Goal: Information Seeking & Learning: Learn about a topic

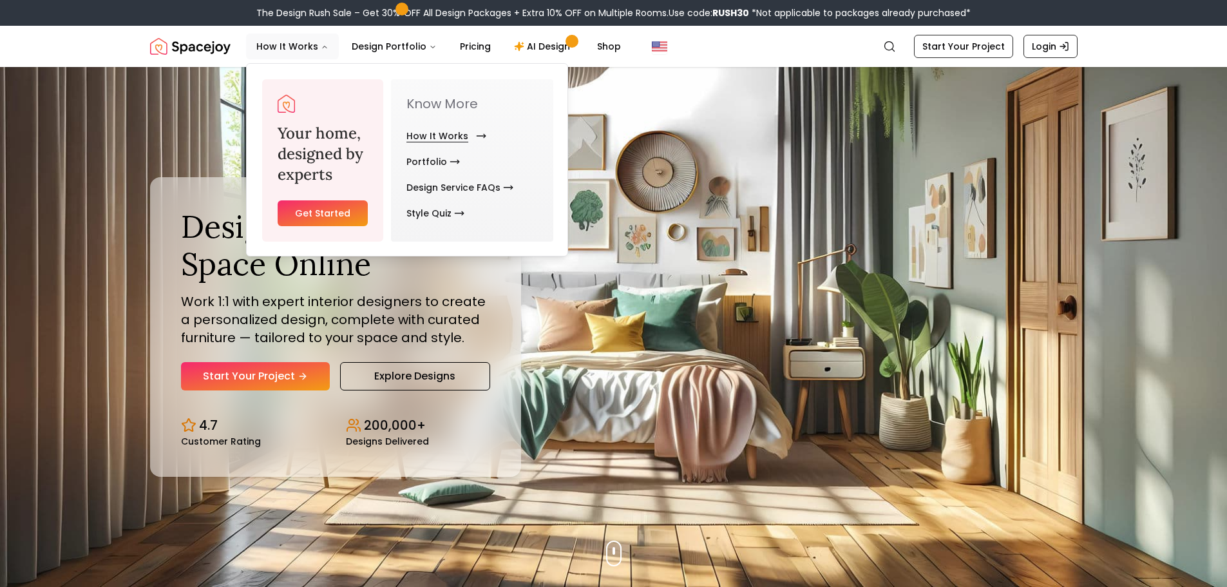
click at [439, 132] on link "How It Works" at bounding box center [443, 136] width 75 height 26
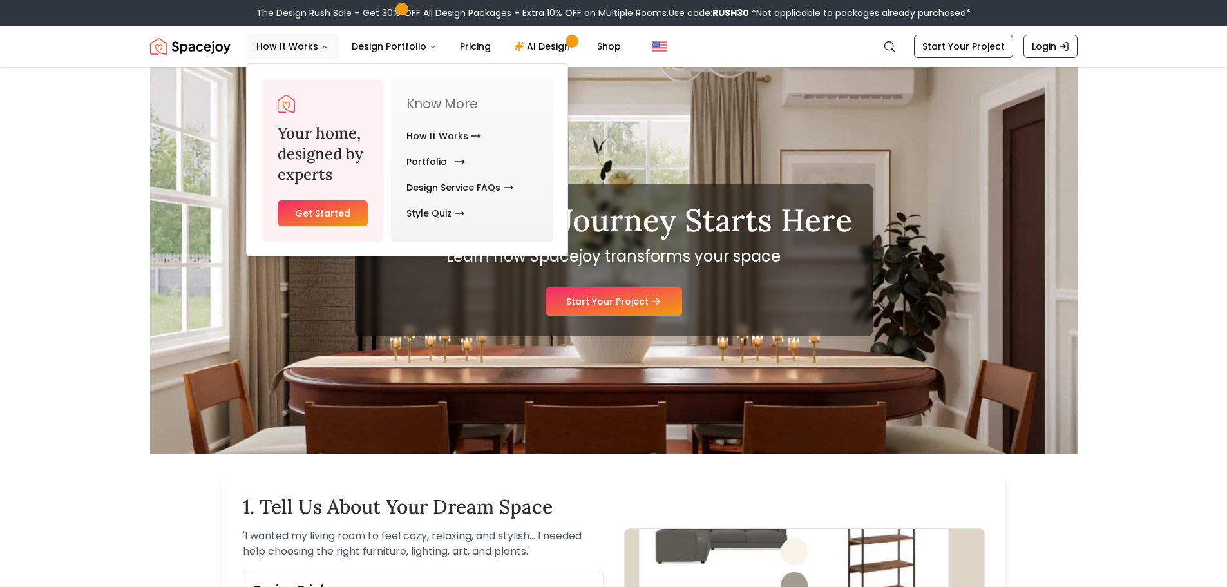
click at [433, 158] on link "Portfolio" at bounding box center [432, 162] width 53 height 26
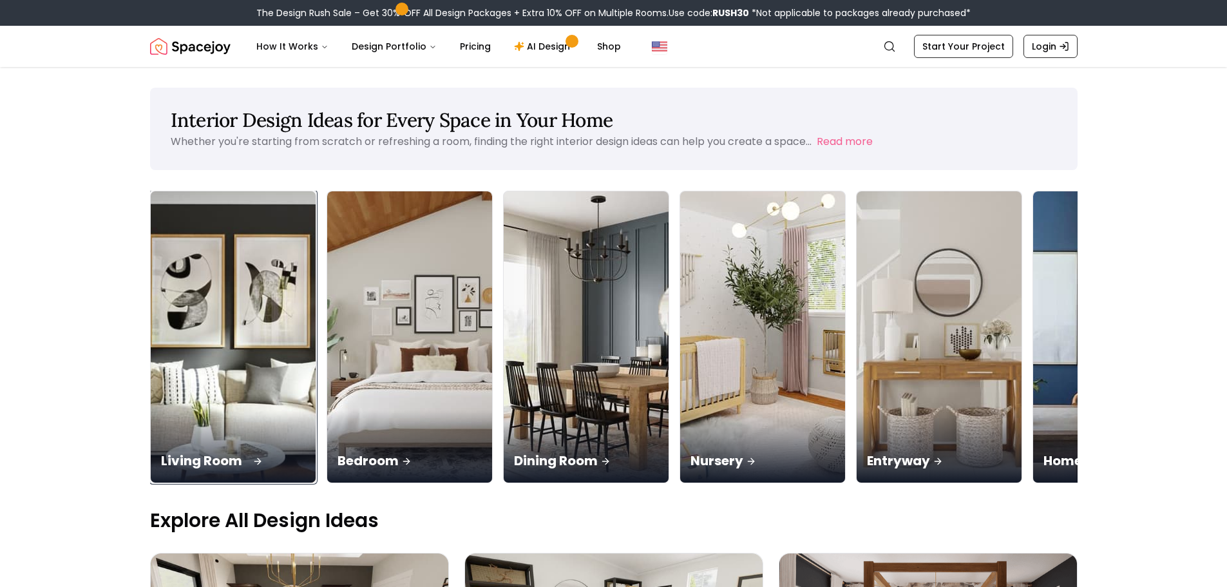
click at [242, 321] on img at bounding box center [232, 337] width 173 height 306
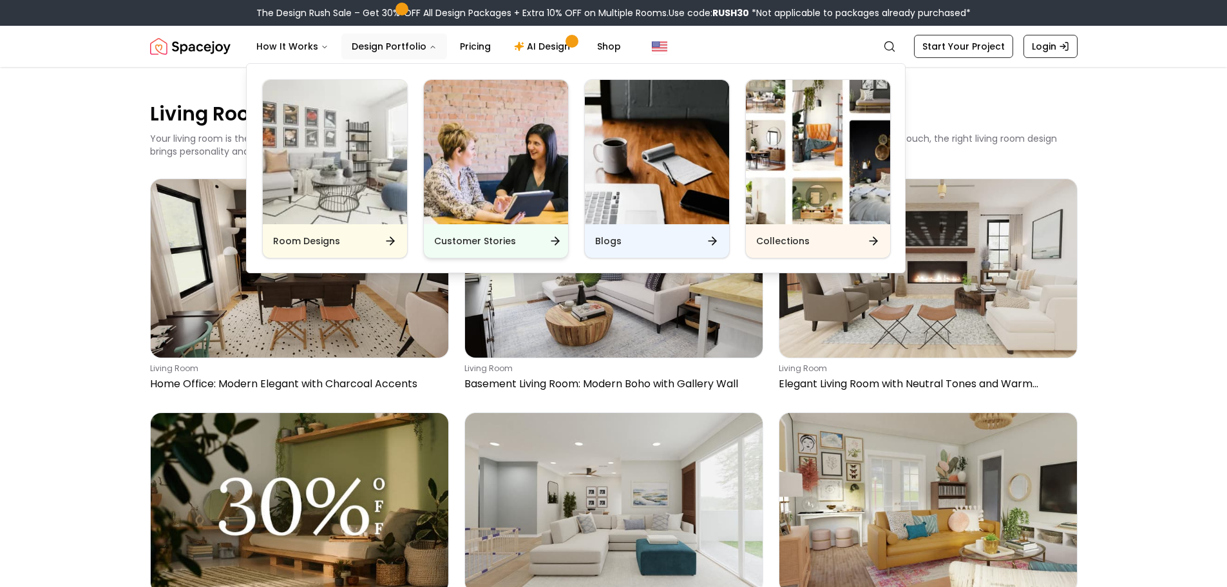
click at [496, 162] on img "Main" at bounding box center [496, 152] width 144 height 144
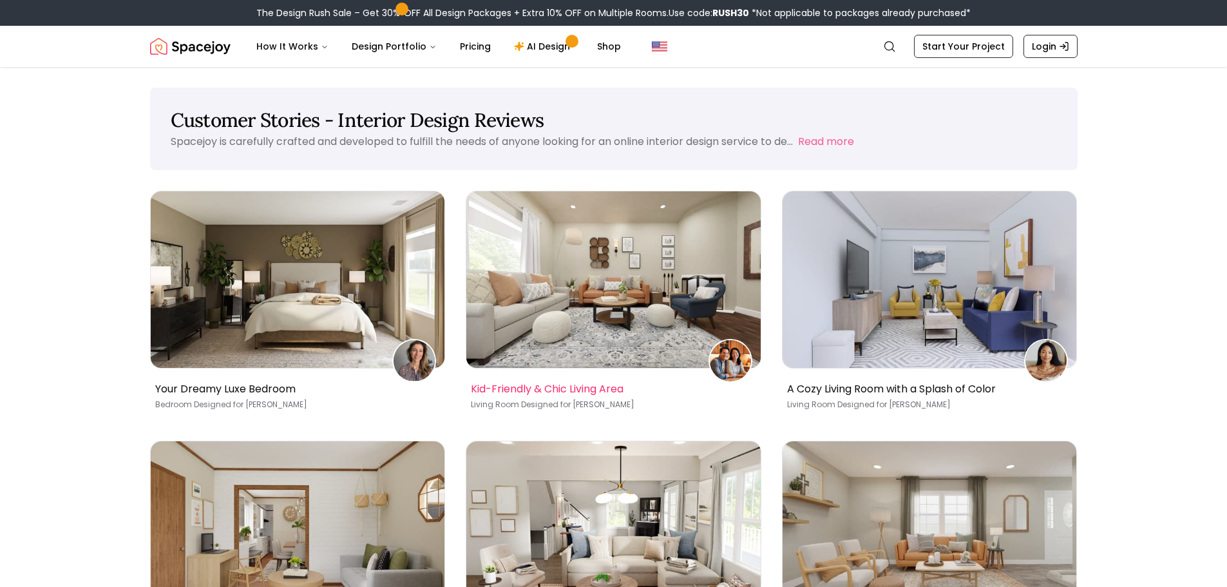
click at [730, 354] on img at bounding box center [730, 360] width 41 height 41
click at [628, 305] on img at bounding box center [613, 279] width 294 height 176
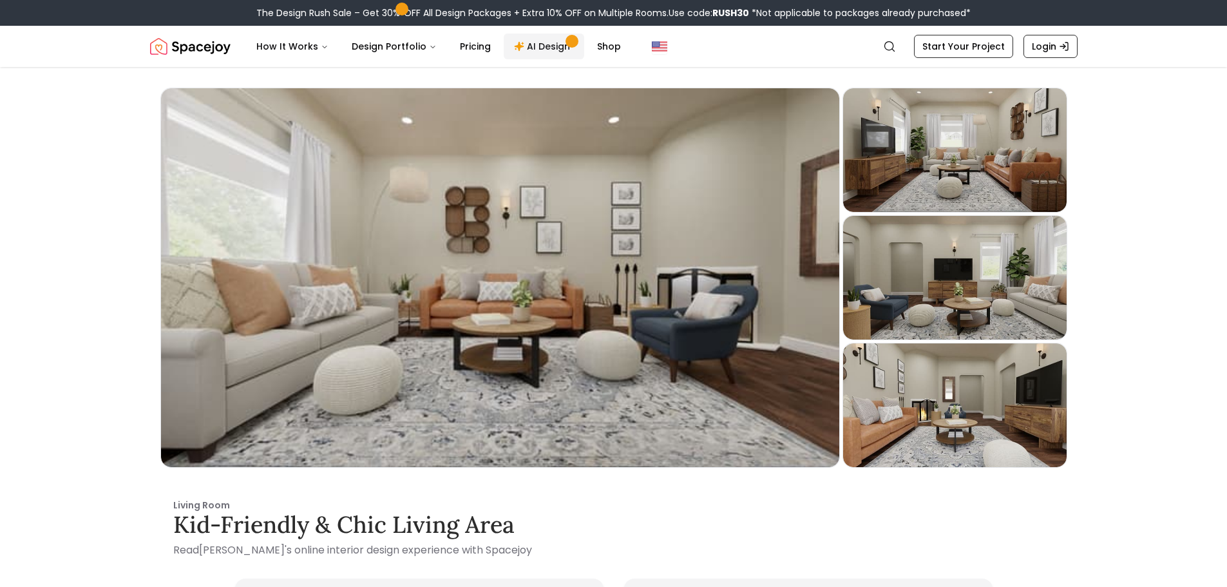
click at [525, 46] on link "AI Design" at bounding box center [544, 46] width 81 height 26
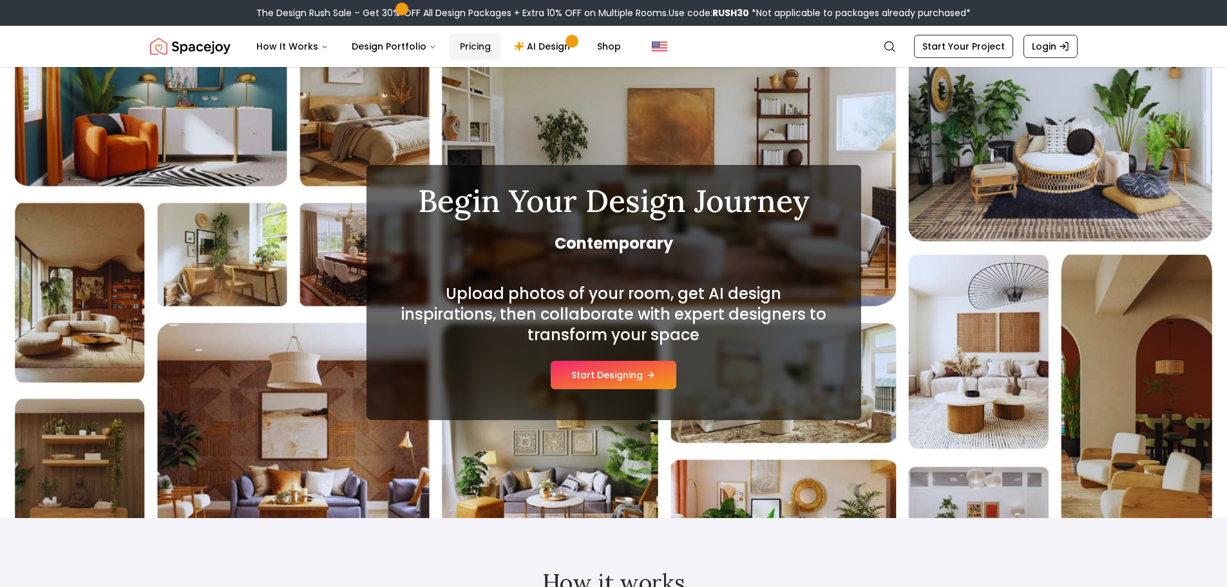
click at [461, 46] on link "Pricing" at bounding box center [476, 46] width 52 height 26
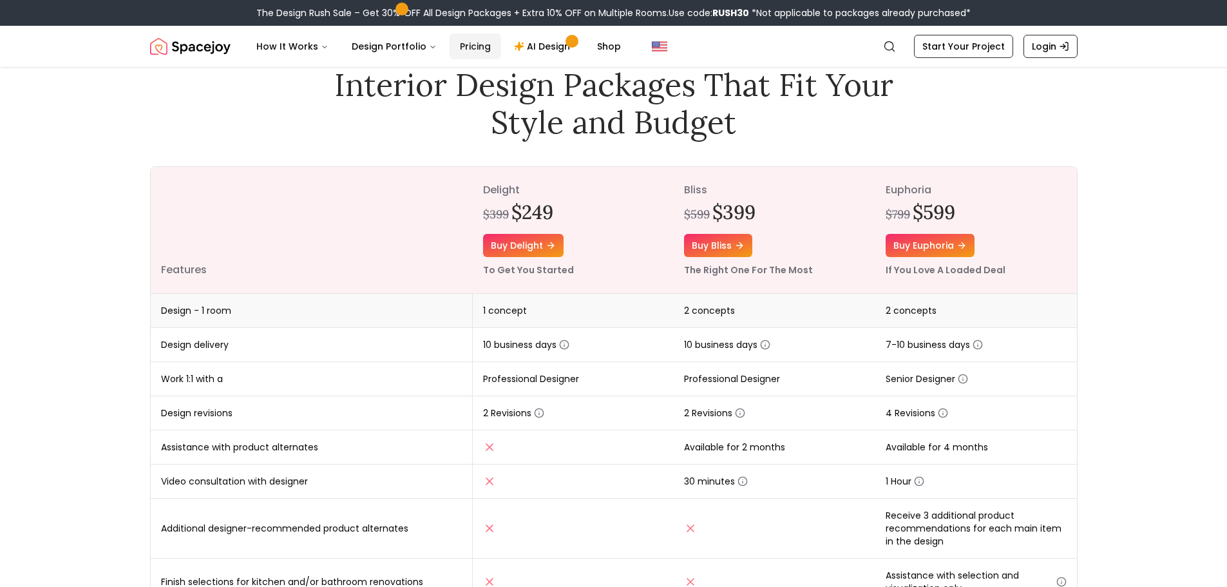
scroll to position [64, 0]
